Goal: Task Accomplishment & Management: Manage account settings

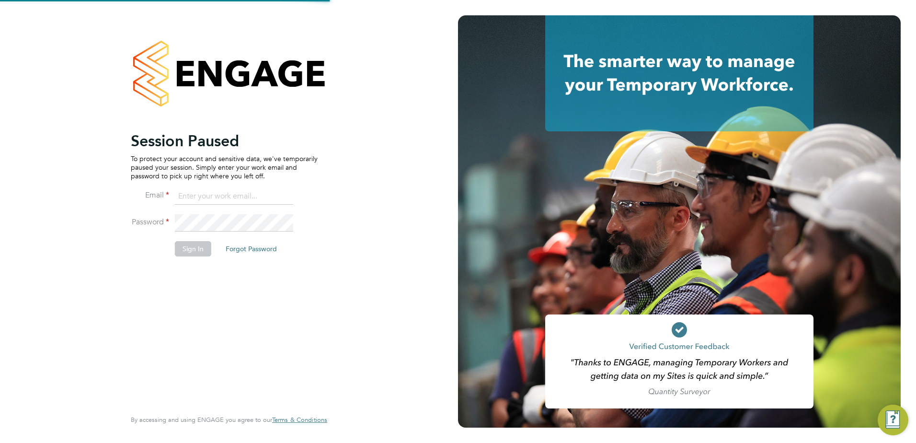
type input "[PERSON_NAME][EMAIL_ADDRESS][PERSON_NAME][DOMAIN_NAME]"
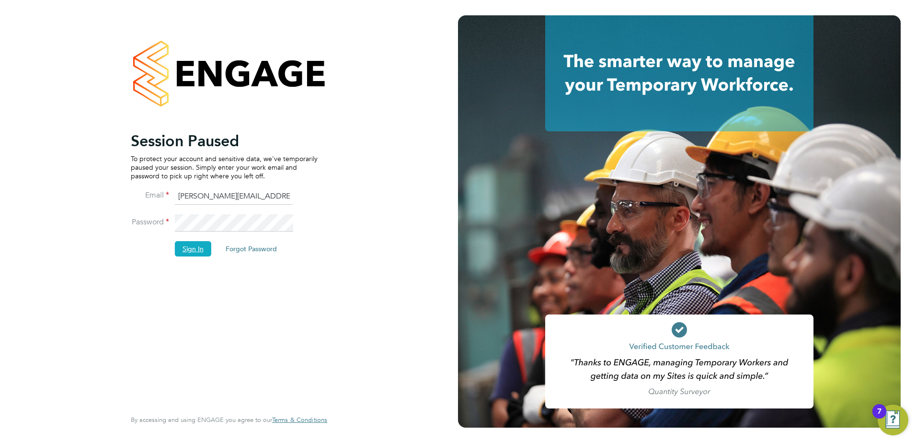
click at [193, 246] on button "Sign In" at bounding box center [193, 248] width 36 height 15
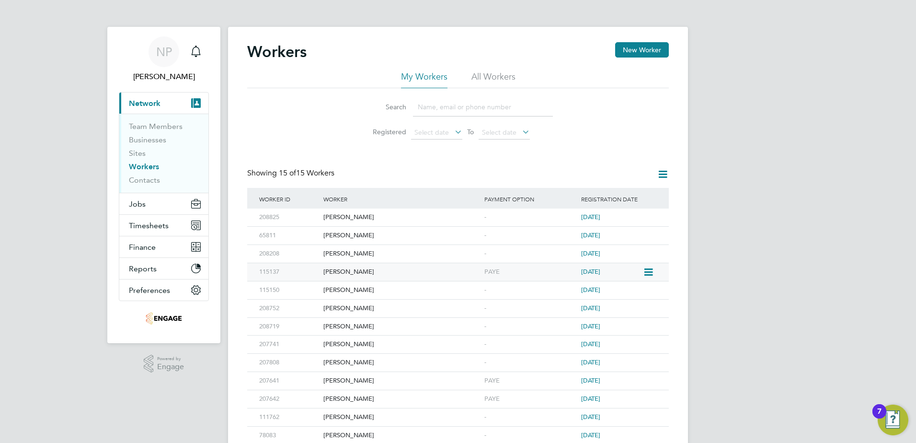
click at [644, 272] on icon at bounding box center [648, 272] width 10 height 12
click at [374, 270] on div "Daryl Crumley" at bounding box center [401, 272] width 161 height 18
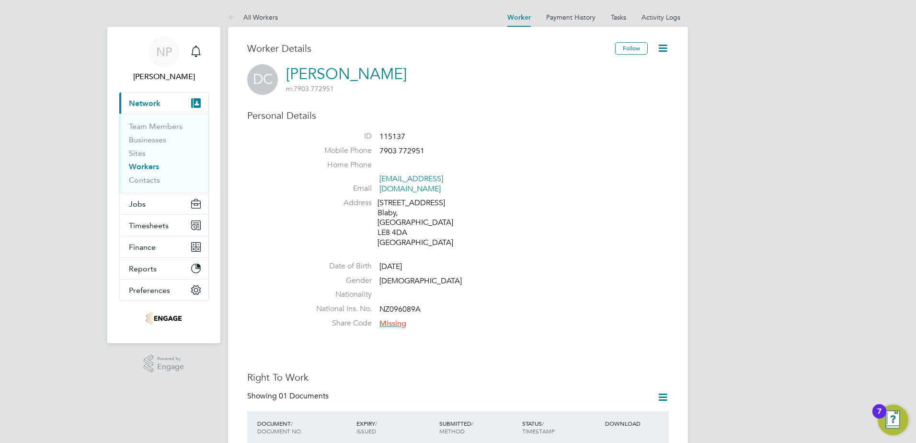
click at [663, 45] on icon at bounding box center [663, 48] width 12 height 12
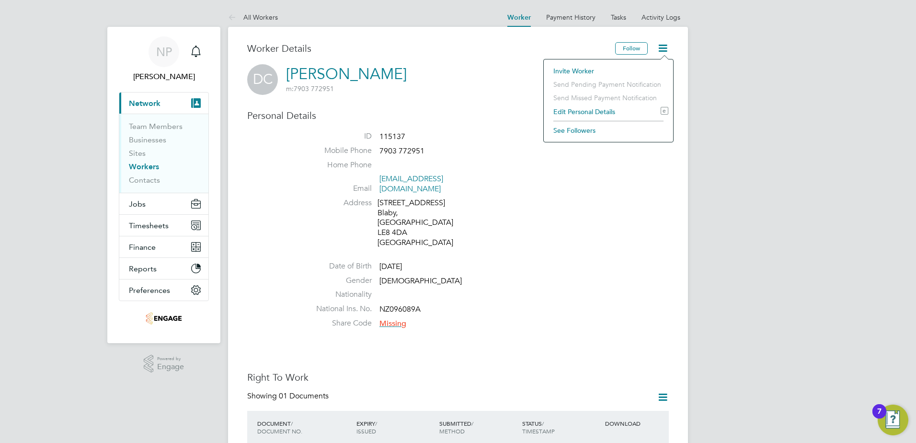
click at [545, 276] on li "Gender [DEMOGRAPHIC_DATA]" at bounding box center [487, 283] width 364 height 14
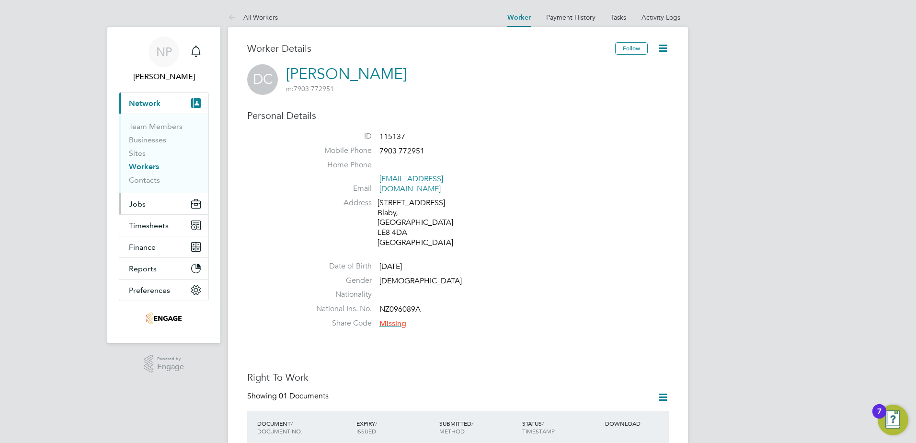
click at [138, 206] on span "Jobs" at bounding box center [137, 203] width 17 height 9
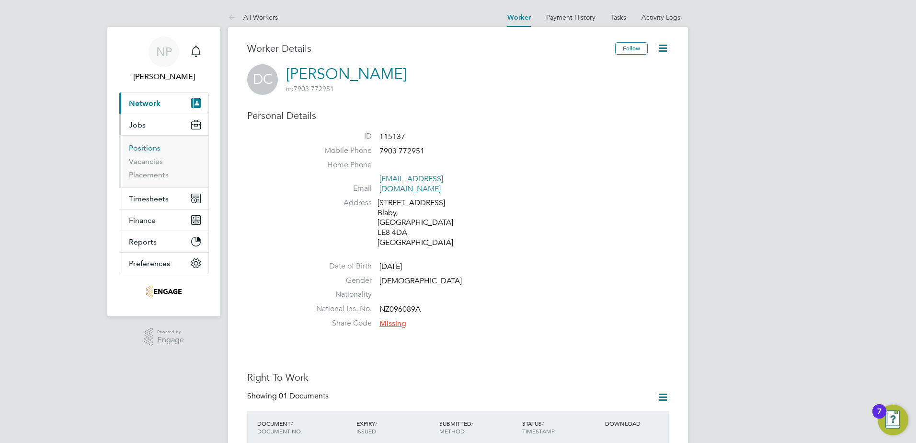
click at [139, 150] on link "Positions" at bounding box center [145, 147] width 32 height 9
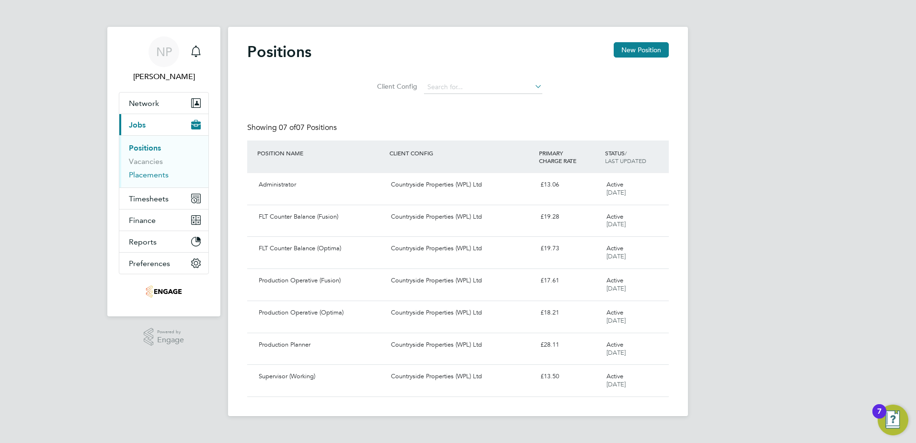
click at [139, 177] on link "Placements" at bounding box center [149, 174] width 40 height 9
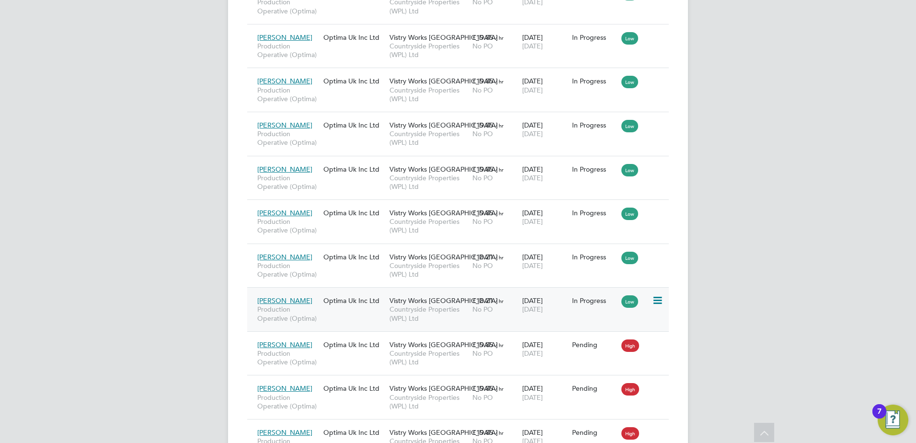
click at [659, 303] on icon at bounding box center [657, 301] width 10 height 12
click at [619, 385] on li "Abandon" at bounding box center [628, 387] width 68 height 13
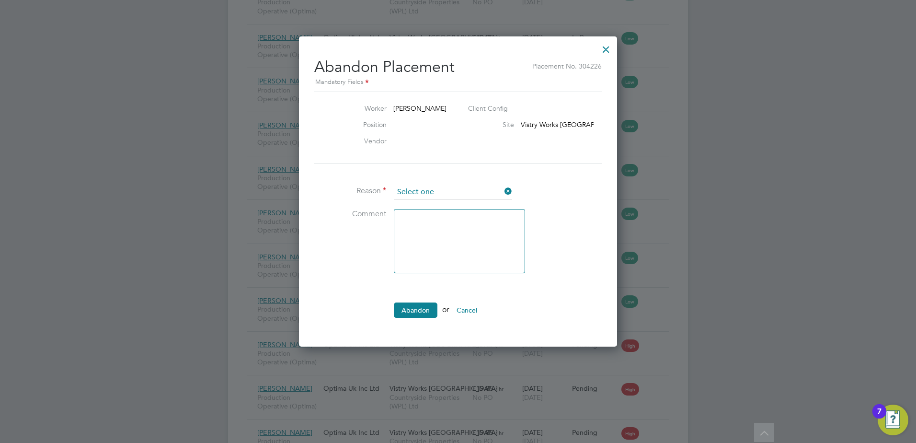
click at [459, 191] on input at bounding box center [453, 192] width 118 height 14
click at [554, 297] on ul "Worker [PERSON_NAME] Client Config Position Site Vistry Works [GEOGRAPHIC_DATA]…" at bounding box center [458, 210] width 288 height 236
click at [473, 308] on button "Cancel" at bounding box center [467, 309] width 36 height 15
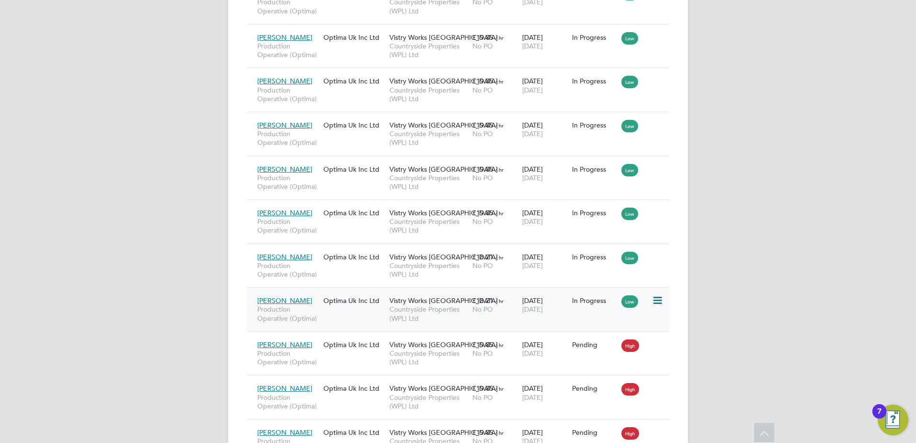
click at [656, 302] on icon at bounding box center [657, 301] width 10 height 12
click at [829, 147] on div "NP [PERSON_NAME] Notifications Applications: Network Team Members Businesses Si…" at bounding box center [458, 14] width 916 height 986
click at [652, 299] on icon at bounding box center [657, 301] width 10 height 12
click at [621, 387] on li "Abandon" at bounding box center [628, 387] width 68 height 13
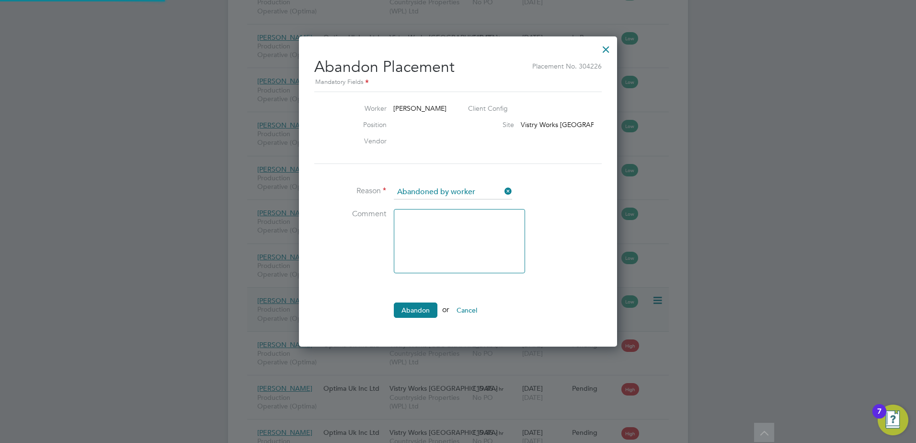
scroll to position [10, 119]
click at [422, 191] on input at bounding box center [453, 192] width 118 height 14
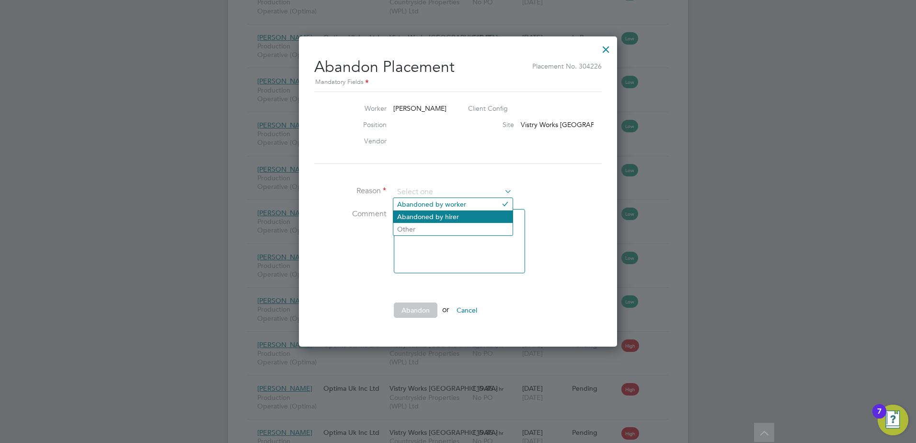
click at [413, 215] on li "Abandoned by hirer" at bounding box center [452, 216] width 119 height 12
type input "Abandoned by hirer"
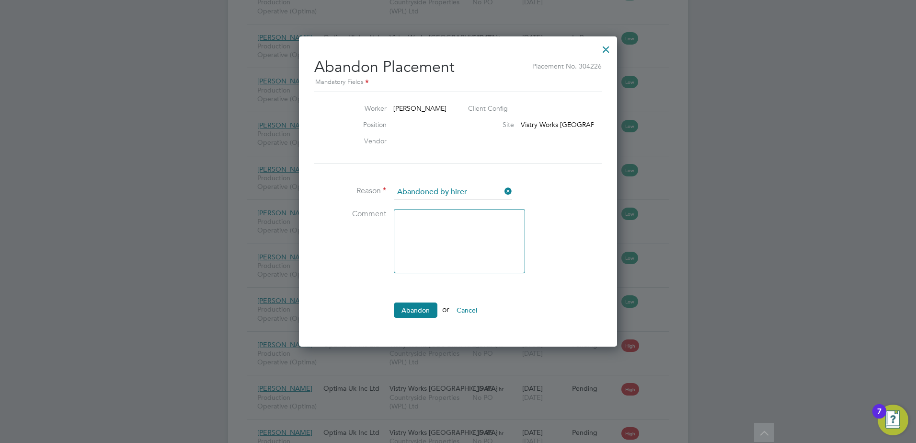
click at [430, 259] on textarea at bounding box center [459, 241] width 131 height 64
type textarea "D"
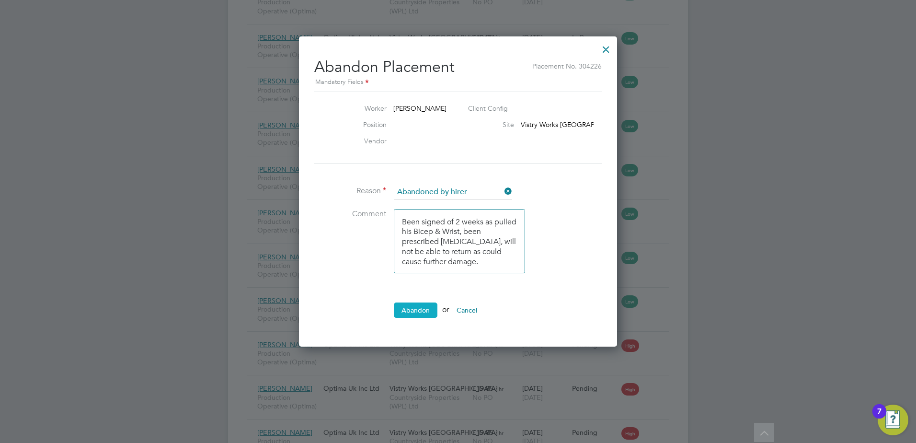
type textarea "Been signed of 2 weeks as pulled his Bicep & Wrist, been prescribed [MEDICAL_DA…"
click at [412, 305] on button "Abandon" at bounding box center [416, 309] width 44 height 15
